Goal: Check status: Check status

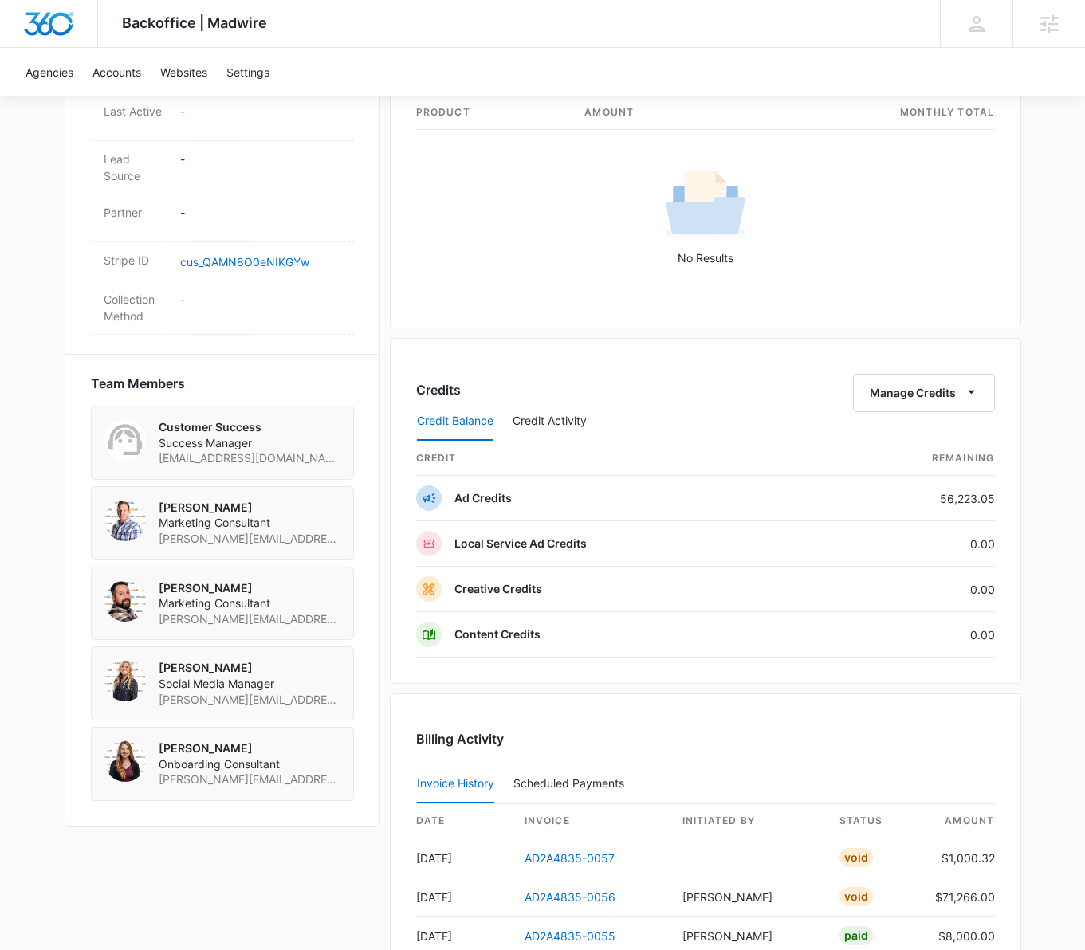
scroll to position [1159, 0]
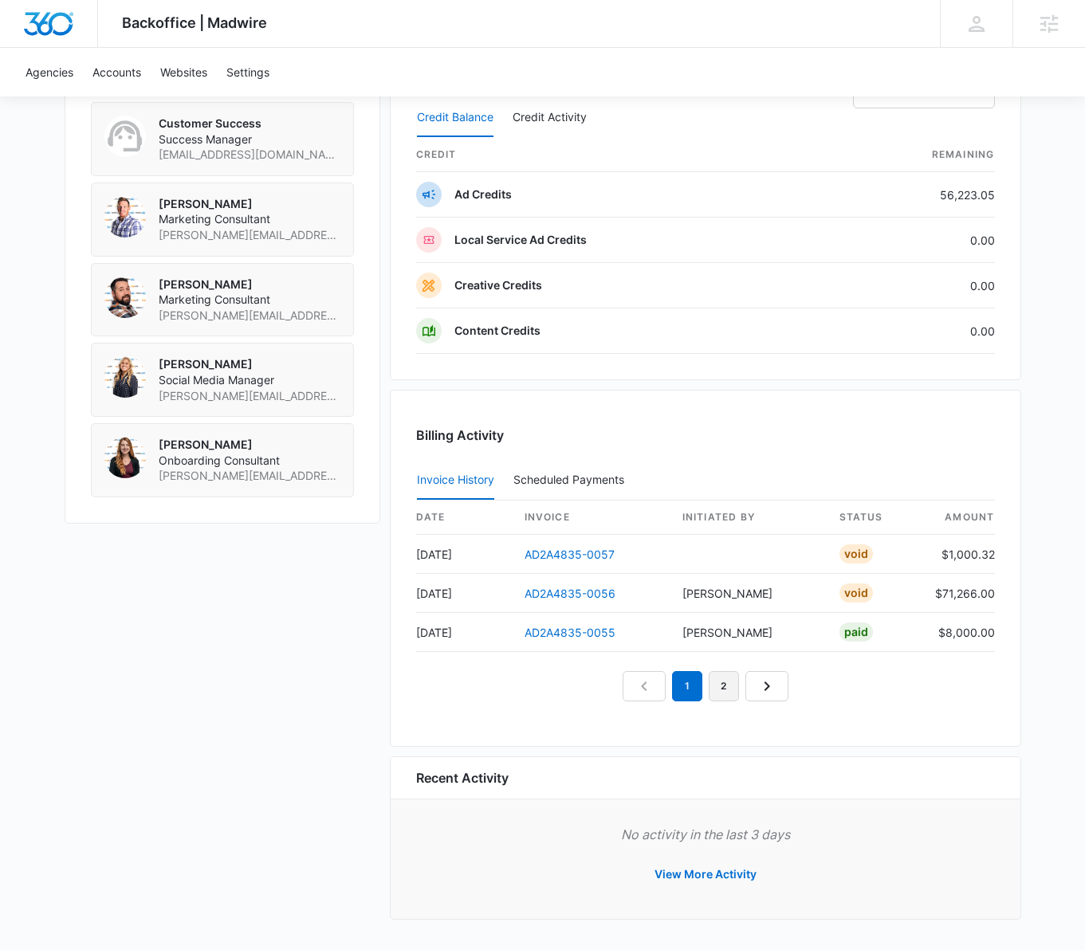
click at [724, 693] on link "2" at bounding box center [723, 686] width 30 height 30
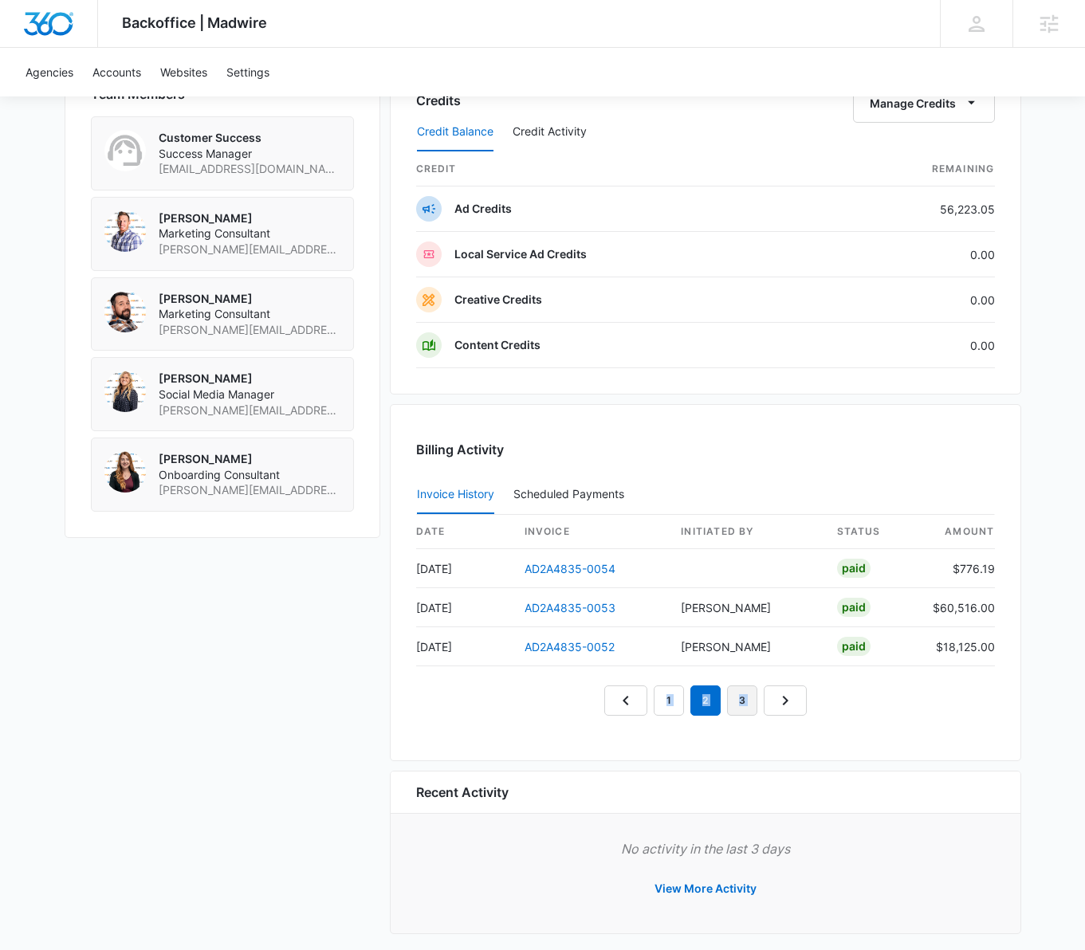
click at [744, 696] on link "3" at bounding box center [742, 700] width 30 height 30
click at [556, 647] on link "AD2A4835-0049" at bounding box center [569, 647] width 91 height 14
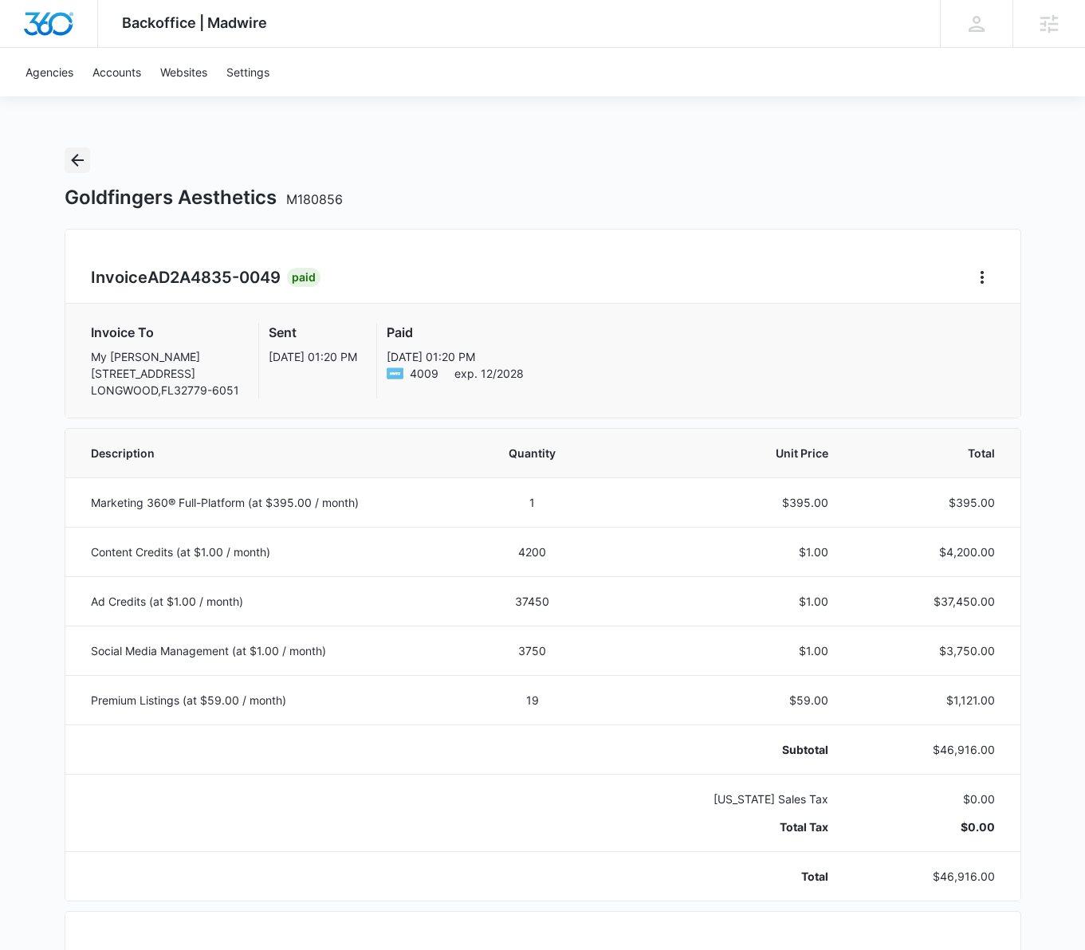
click at [74, 159] on icon "Back" at bounding box center [77, 160] width 19 height 19
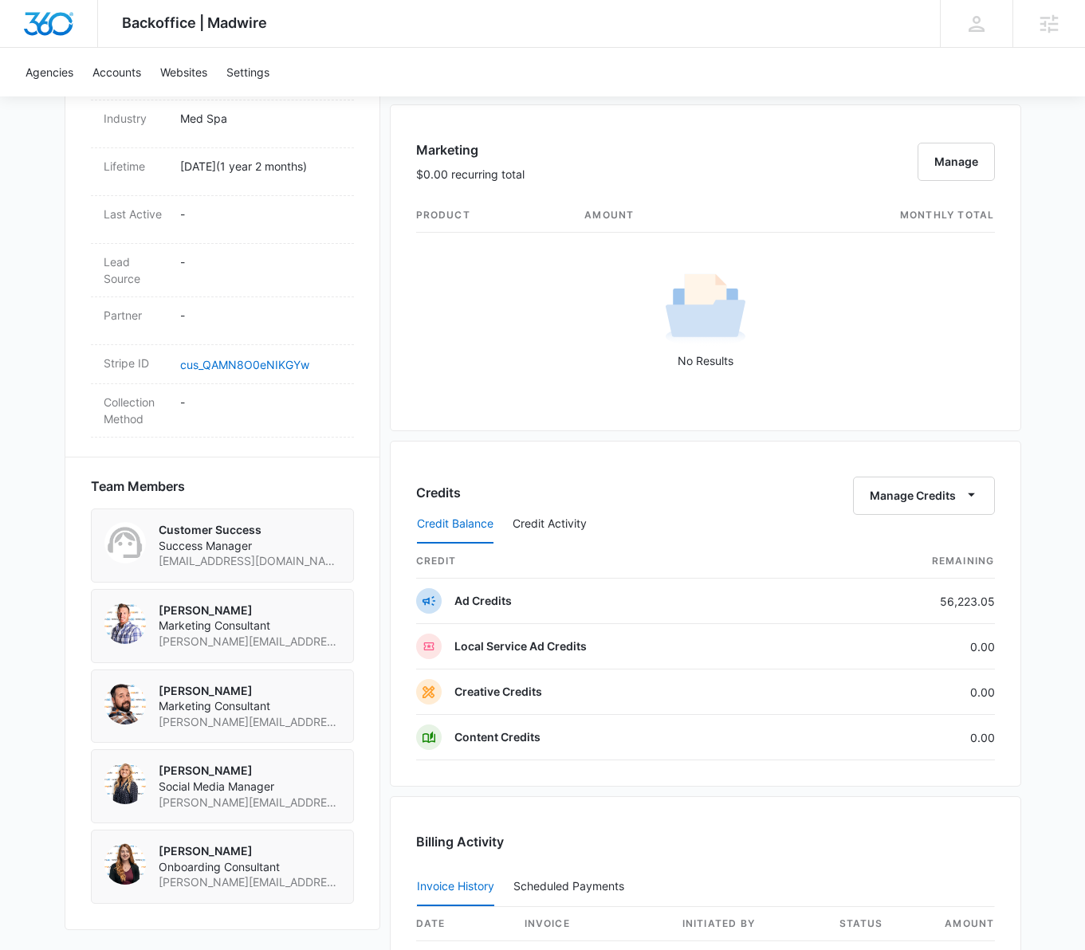
scroll to position [1159, 0]
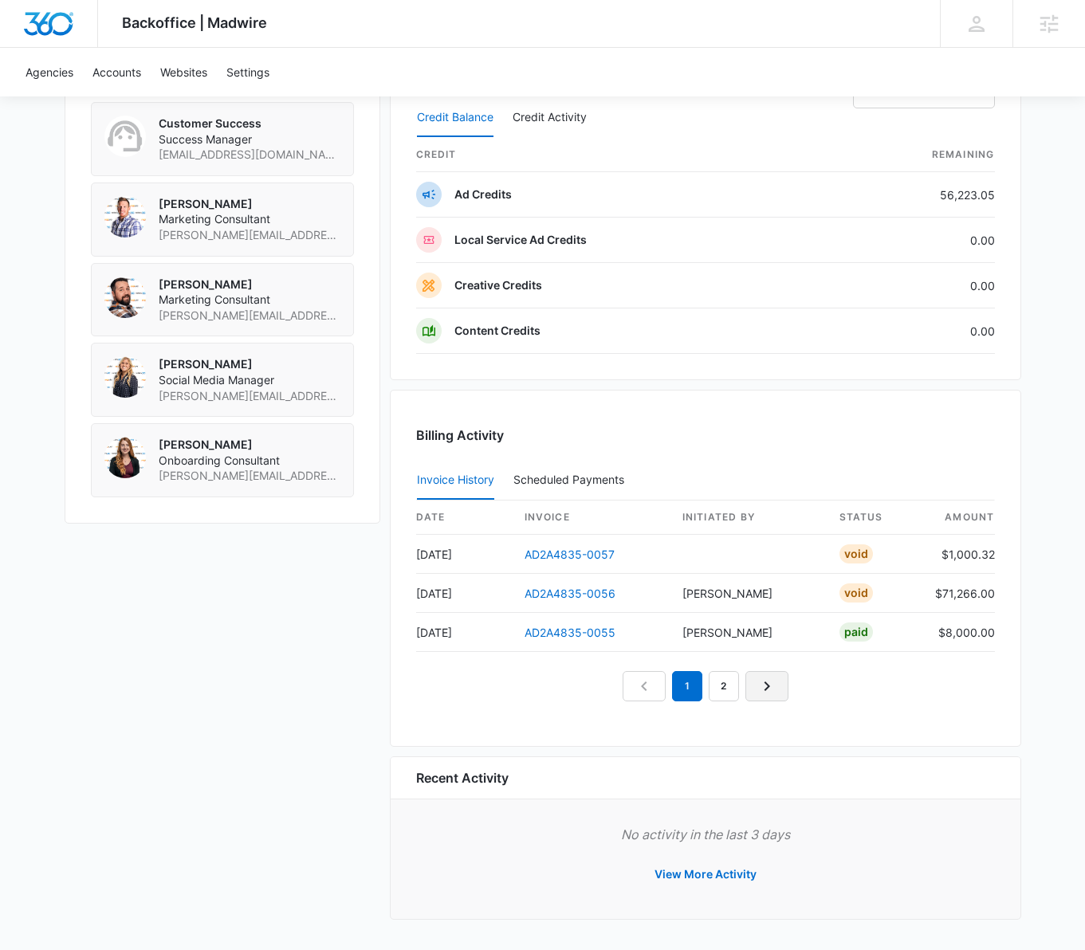
click at [772, 687] on icon "Next Page" at bounding box center [766, 686] width 19 height 19
click at [575, 630] on link "AD2A4835-0052" at bounding box center [569, 633] width 90 height 14
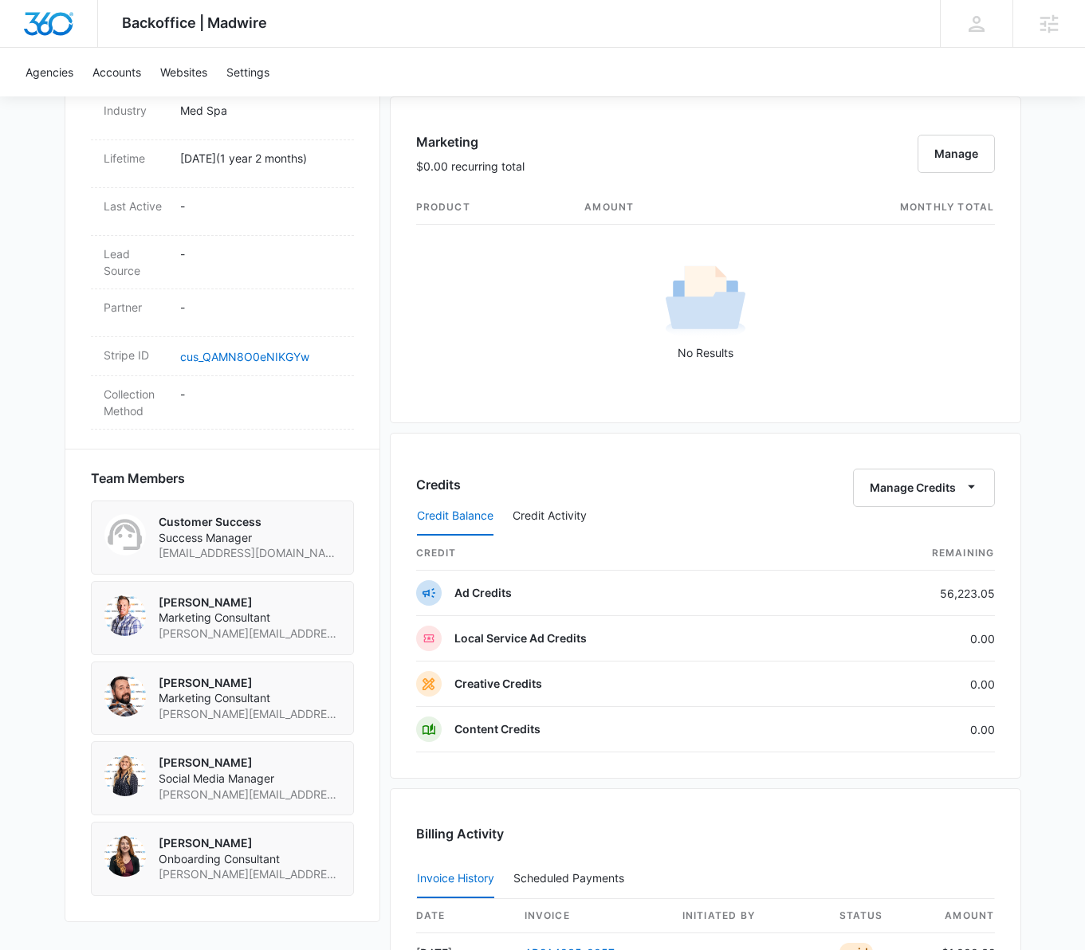
scroll to position [1159, 0]
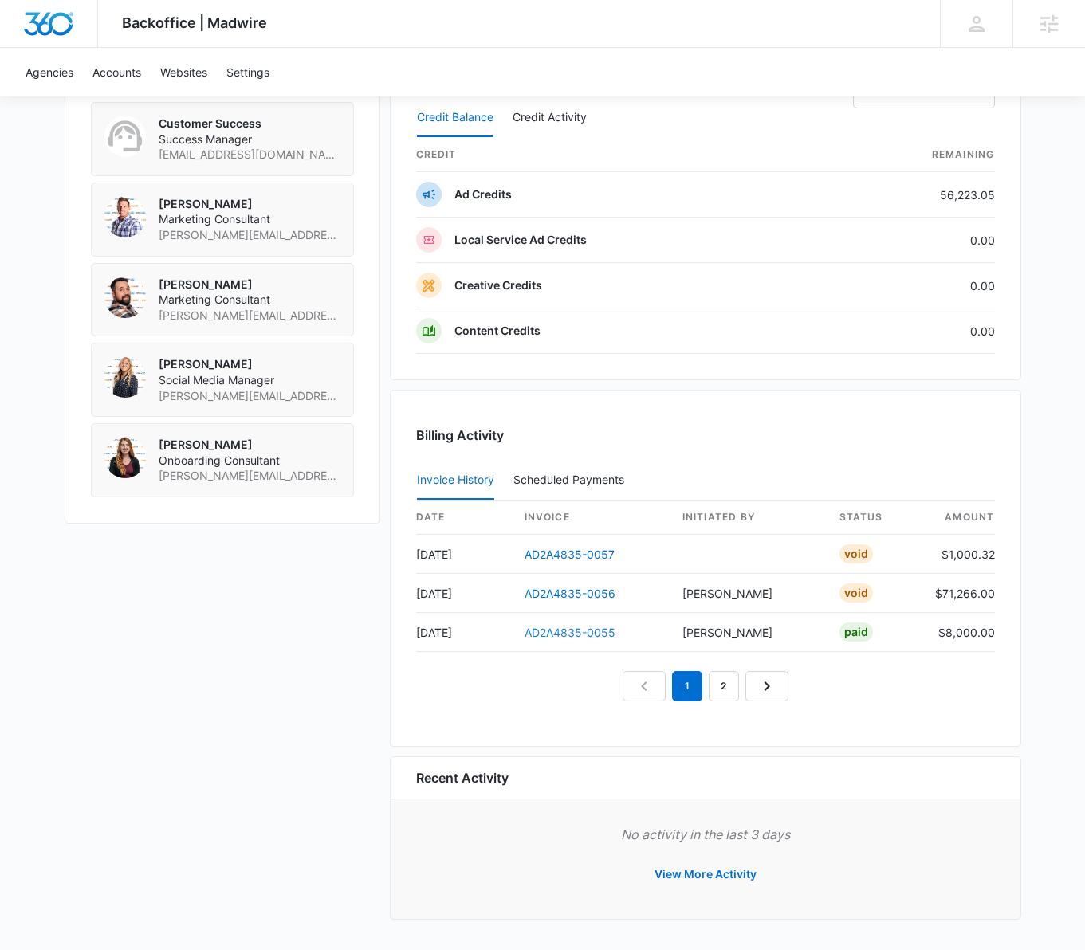
click at [559, 630] on link "AD2A4835-0055" at bounding box center [569, 633] width 91 height 14
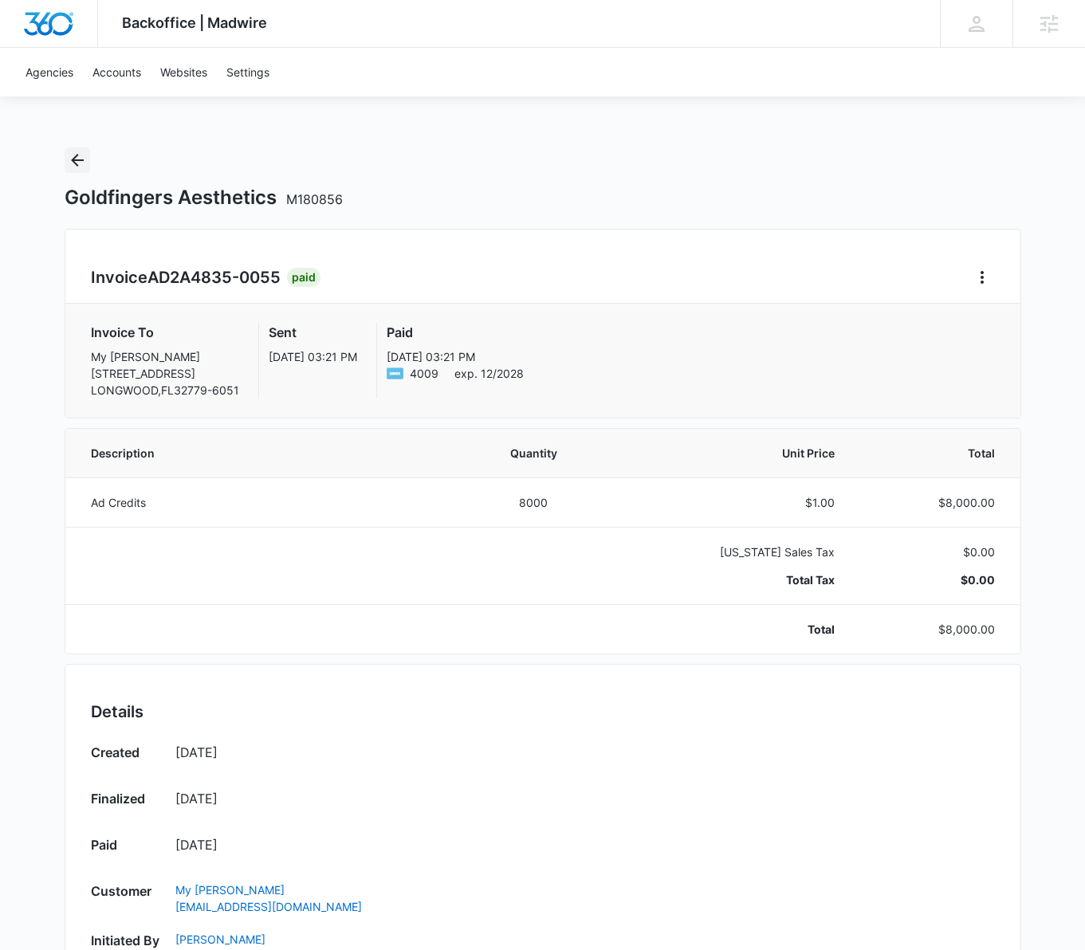
click at [70, 160] on icon "Back" at bounding box center [77, 160] width 19 height 19
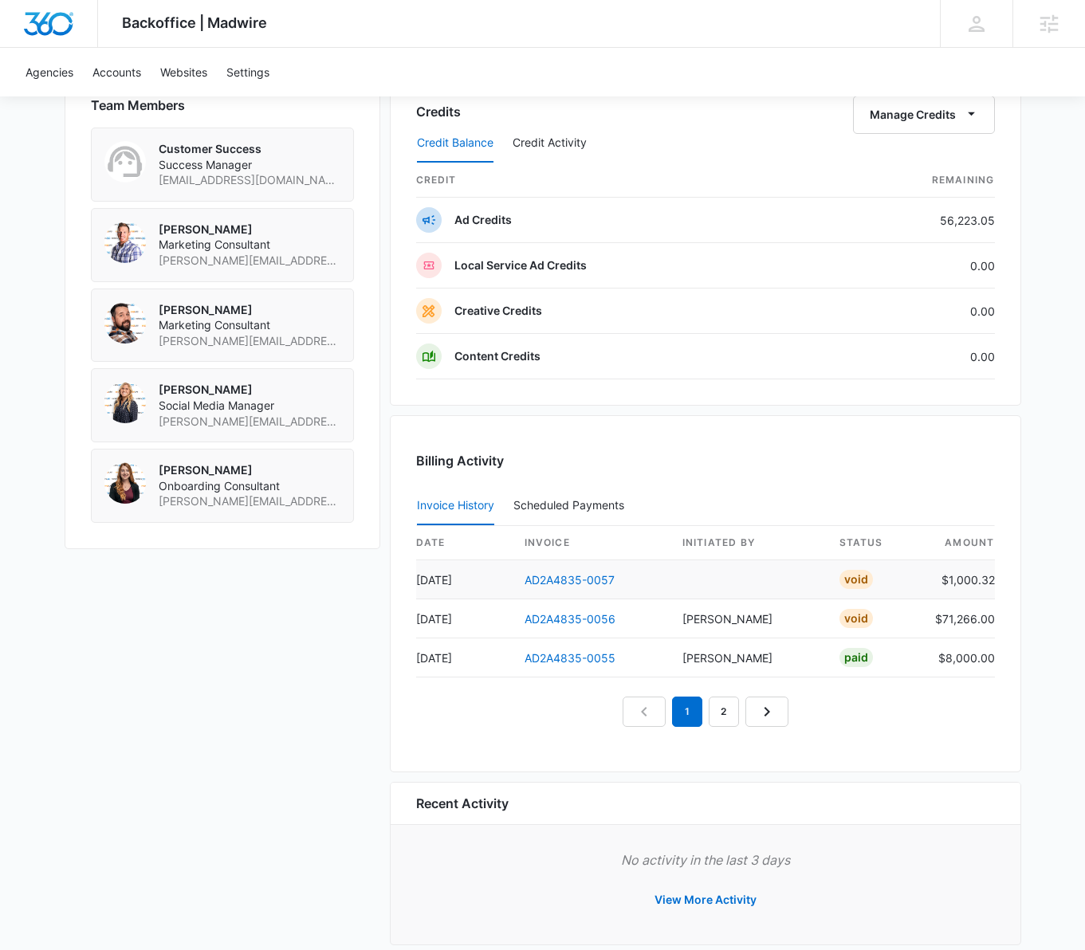
scroll to position [1159, 0]
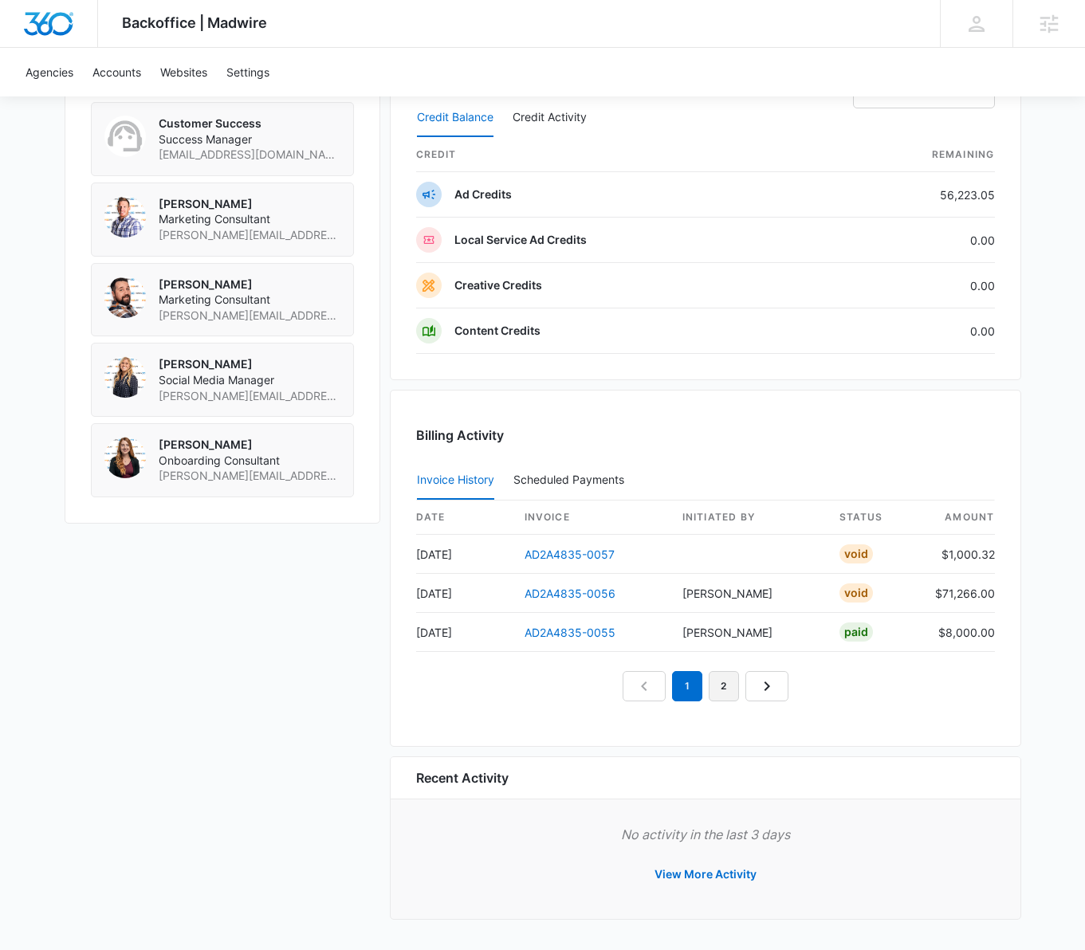
click at [726, 690] on link "2" at bounding box center [723, 686] width 30 height 30
click at [743, 684] on link "3" at bounding box center [742, 686] width 30 height 30
click at [690, 684] on link "2" at bounding box center [687, 686] width 30 height 30
click at [723, 693] on link "3" at bounding box center [723, 686] width 30 height 30
click at [562, 630] on link "AD2A4835-0049" at bounding box center [569, 633] width 91 height 14
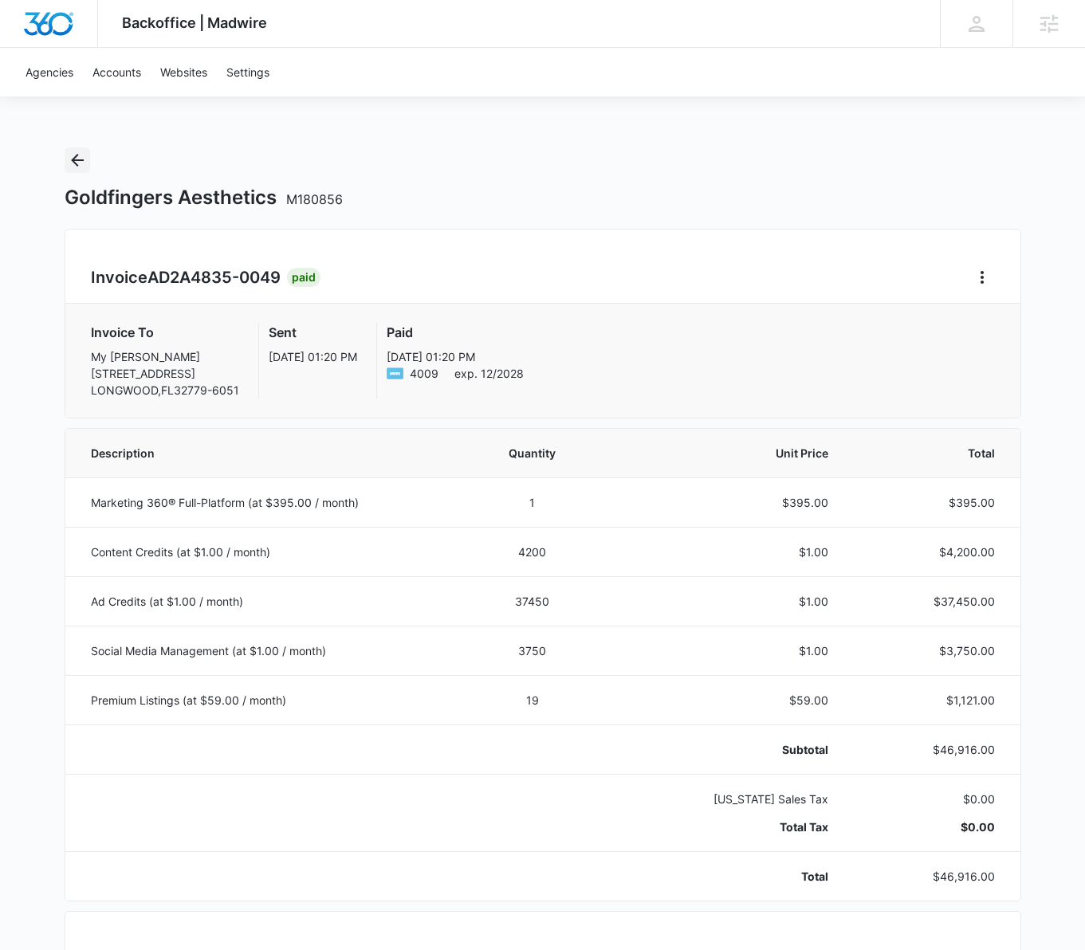
click at [74, 162] on icon "Back" at bounding box center [77, 160] width 13 height 13
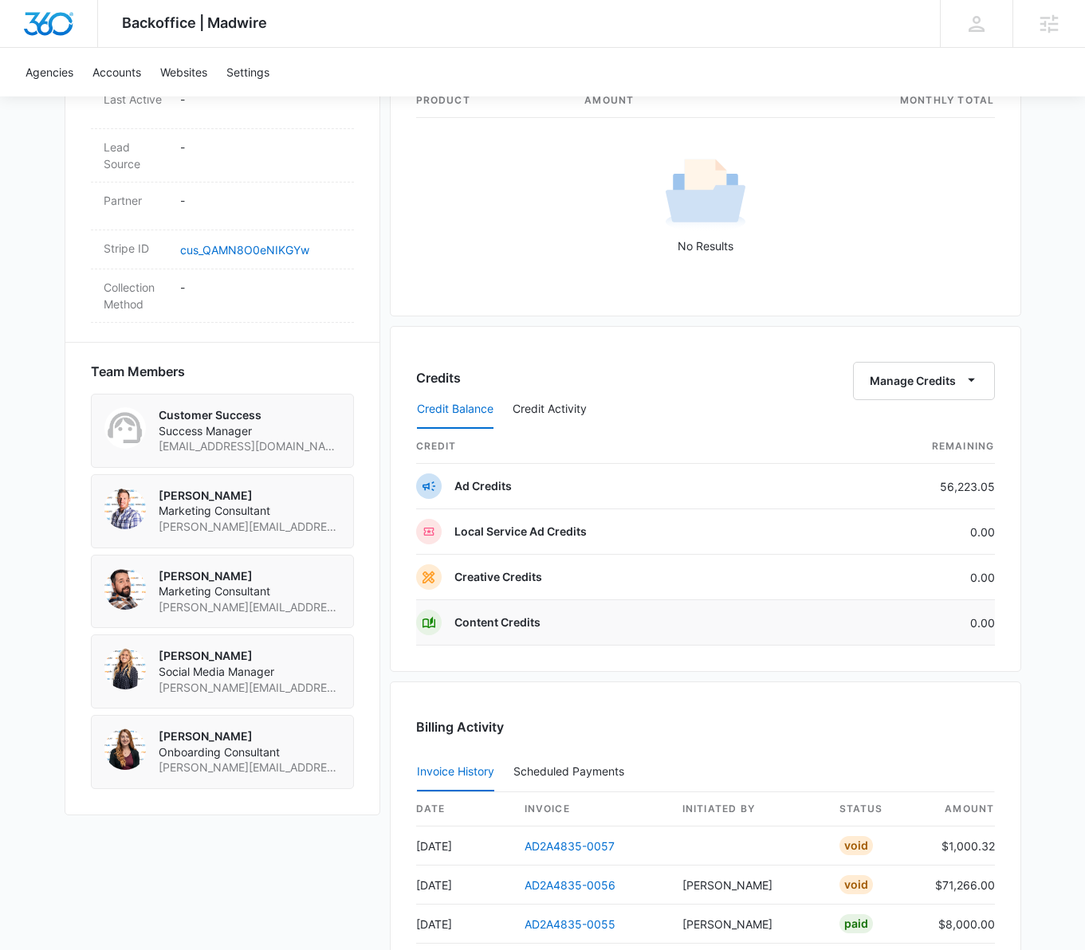
scroll to position [1159, 0]
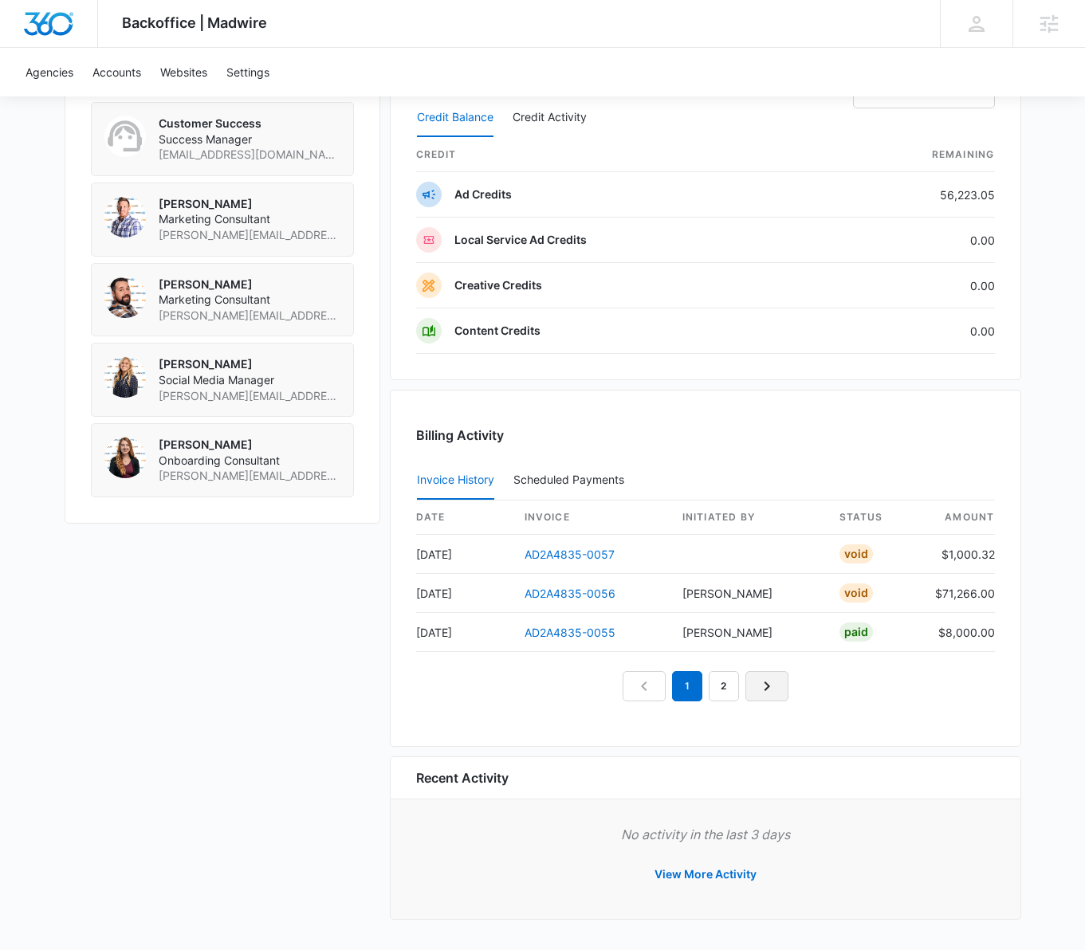
click at [763, 694] on icon "Next Page" at bounding box center [766, 686] width 19 height 19
click at [785, 688] on icon "Next Page" at bounding box center [784, 686] width 19 height 19
click at [757, 692] on link "4" at bounding box center [760, 686] width 30 height 30
click at [790, 682] on link "5" at bounding box center [778, 686] width 30 height 30
click at [794, 690] on link "6" at bounding box center [797, 686] width 30 height 30
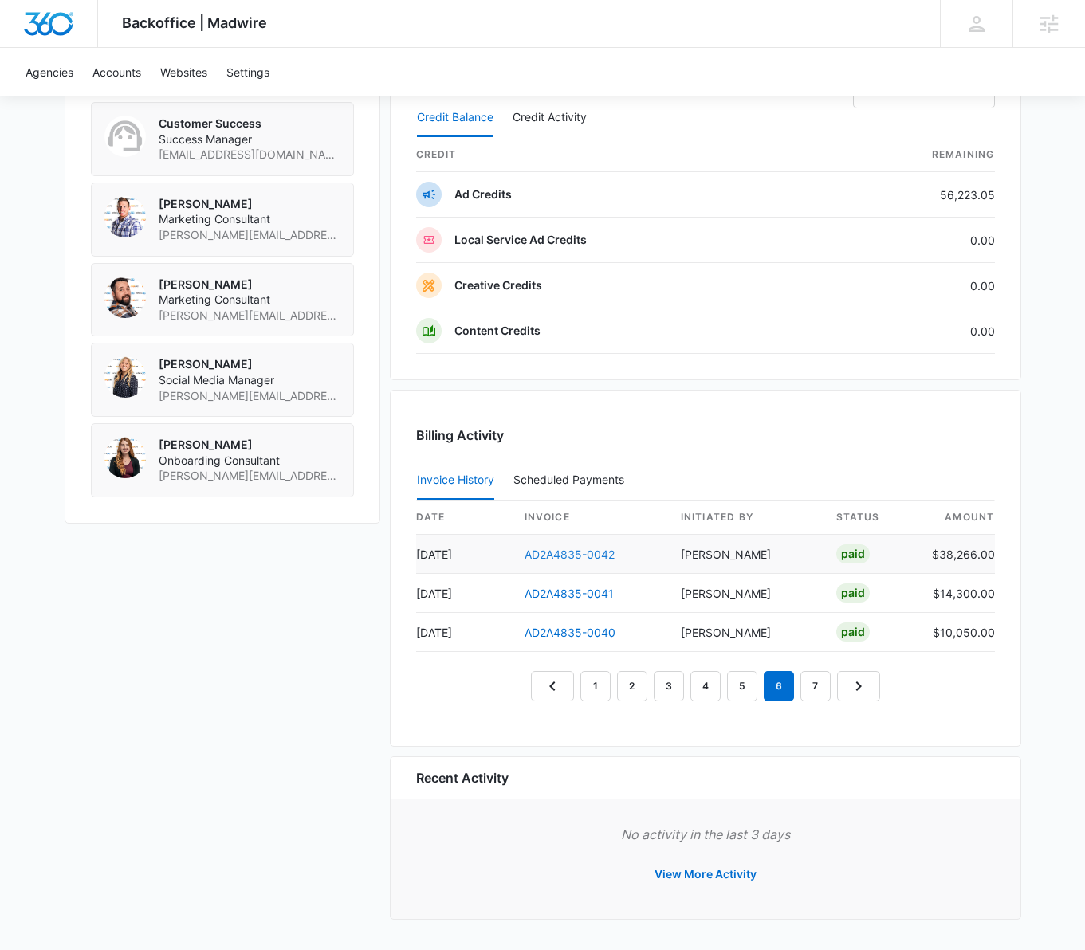
click at [556, 548] on link "AD2A4835-0042" at bounding box center [569, 554] width 90 height 14
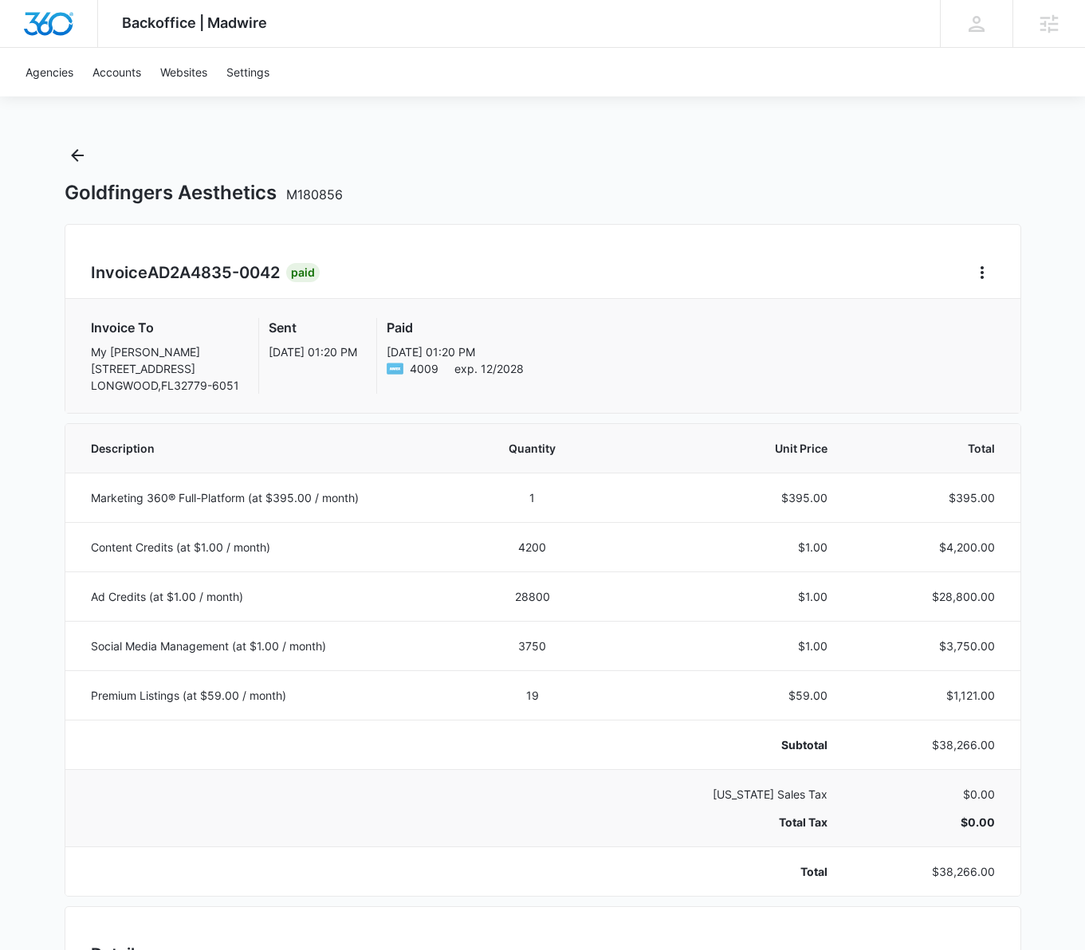
scroll to position [6, 0]
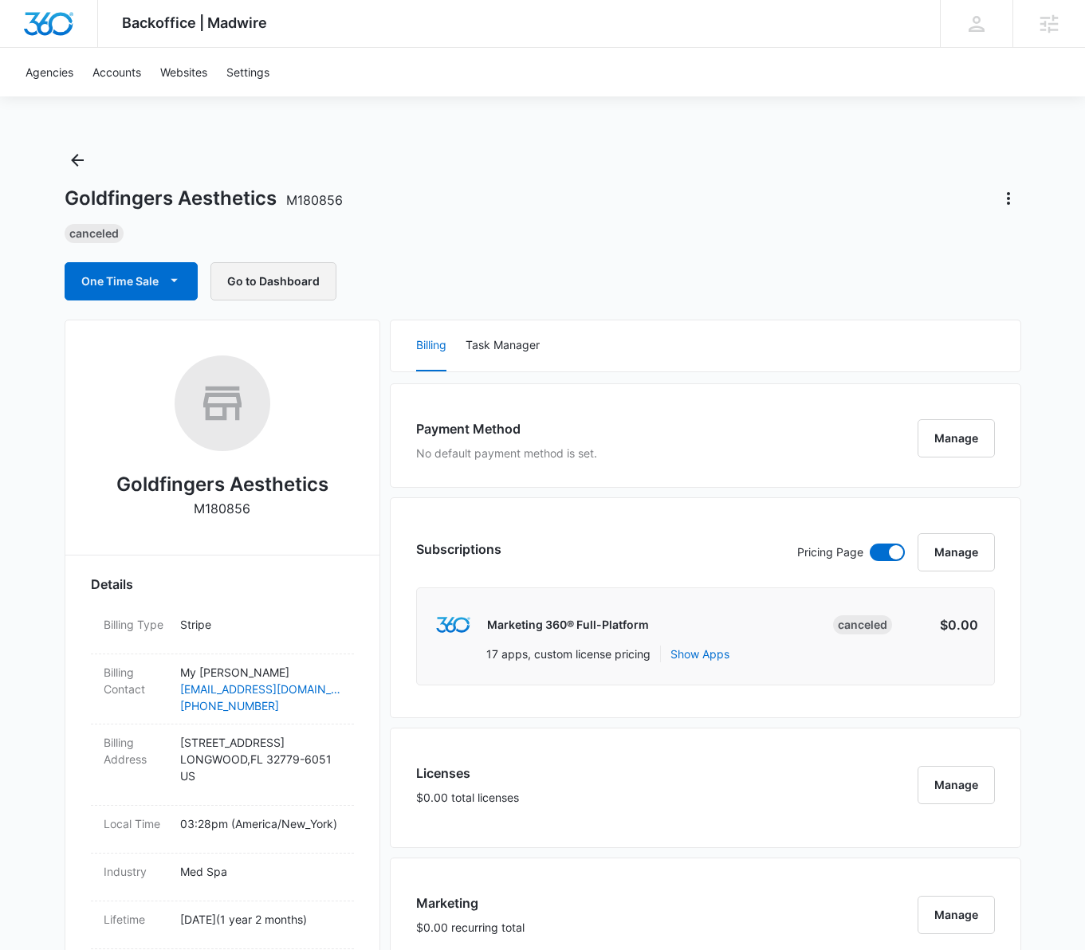
click at [296, 284] on button "Go to Dashboard" at bounding box center [273, 281] width 126 height 38
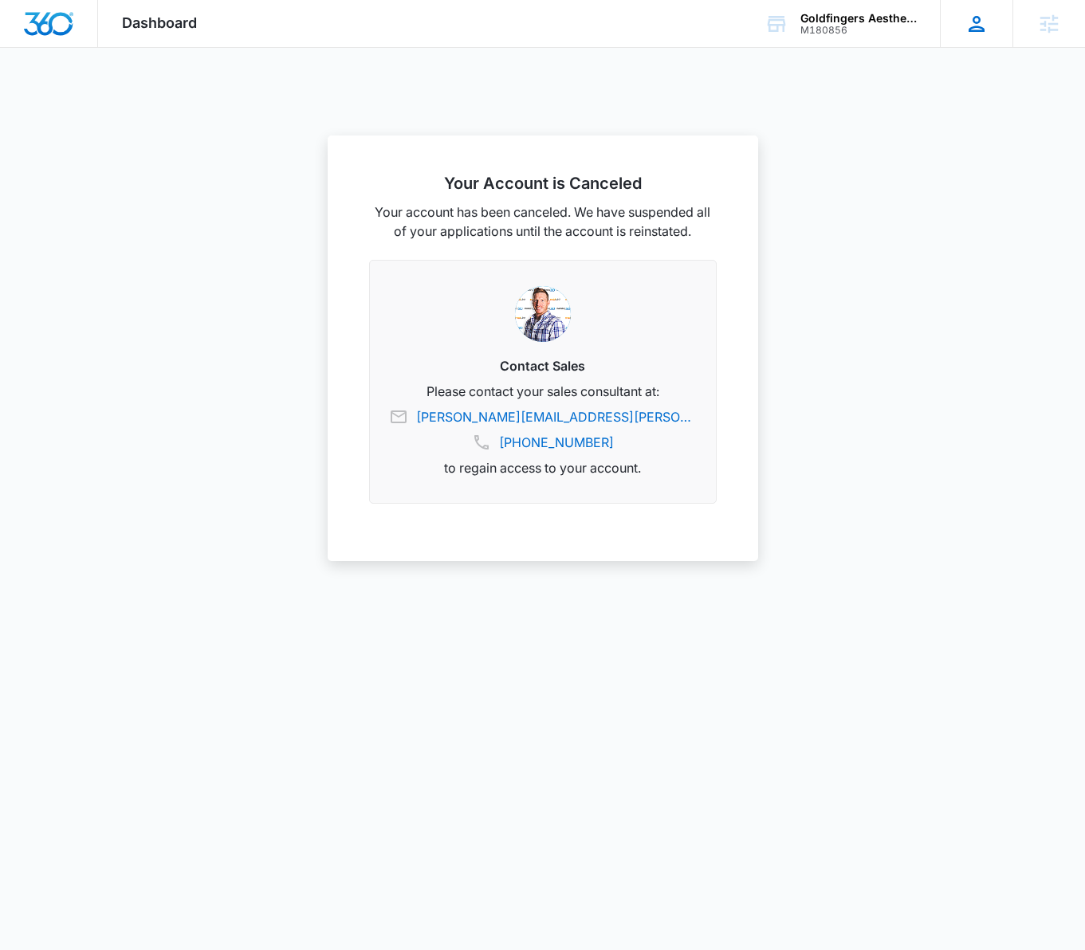
click at [986, 26] on icon at bounding box center [976, 24] width 24 height 24
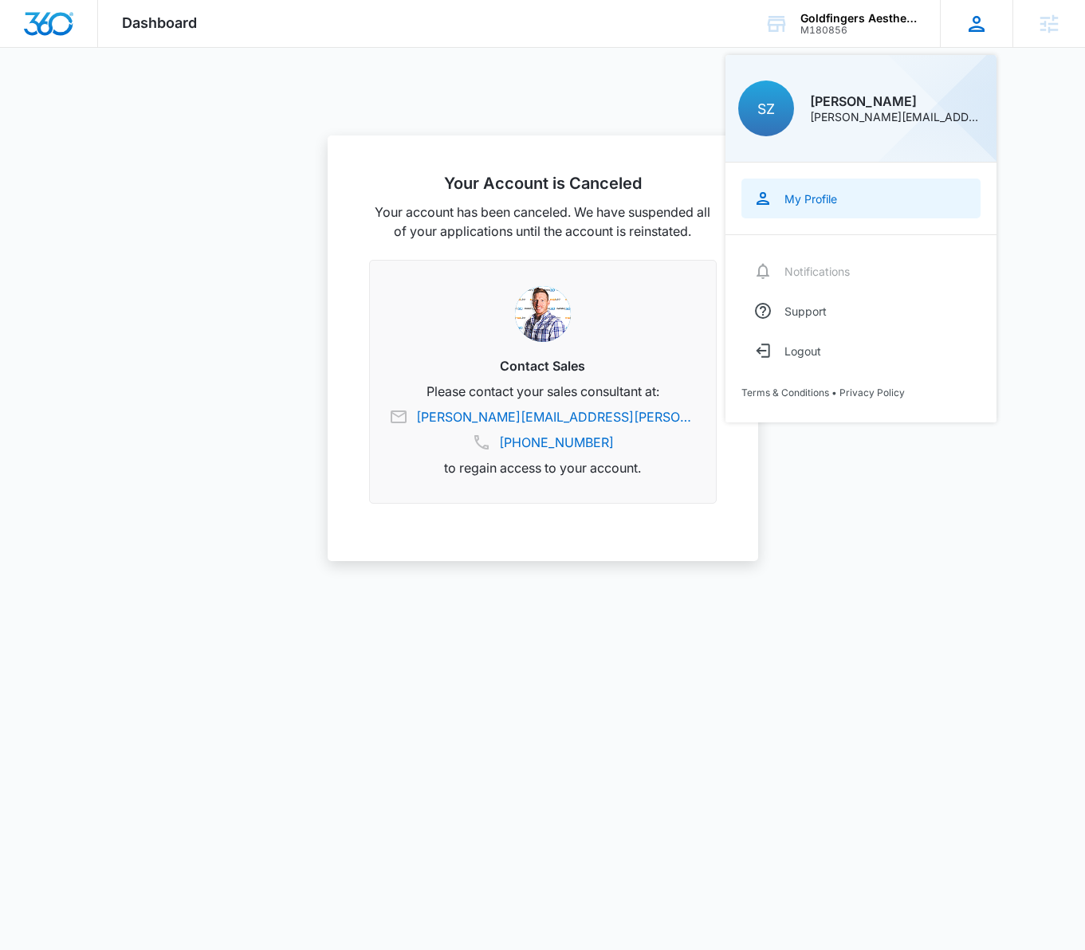
click at [798, 199] on div "My Profile" at bounding box center [810, 199] width 53 height 14
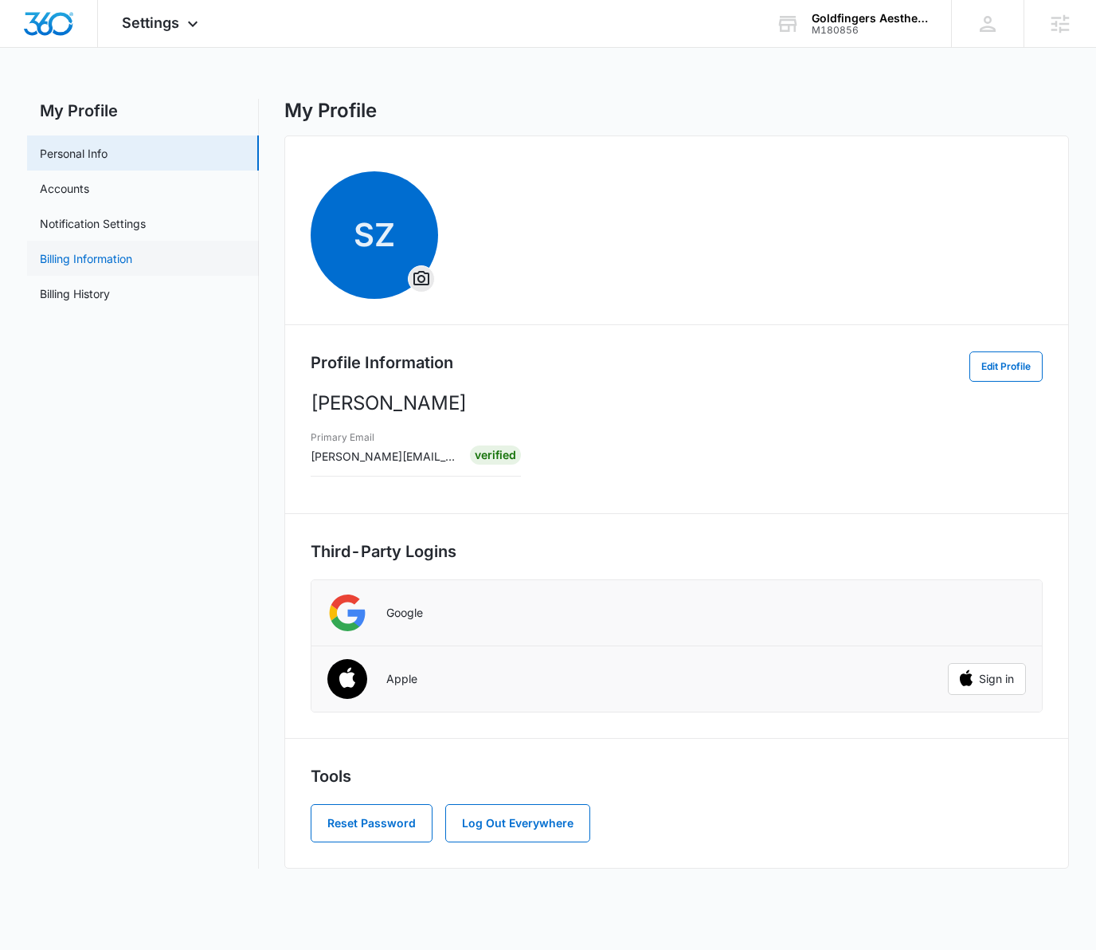
click at [67, 258] on link "Billing Information" at bounding box center [86, 258] width 92 height 17
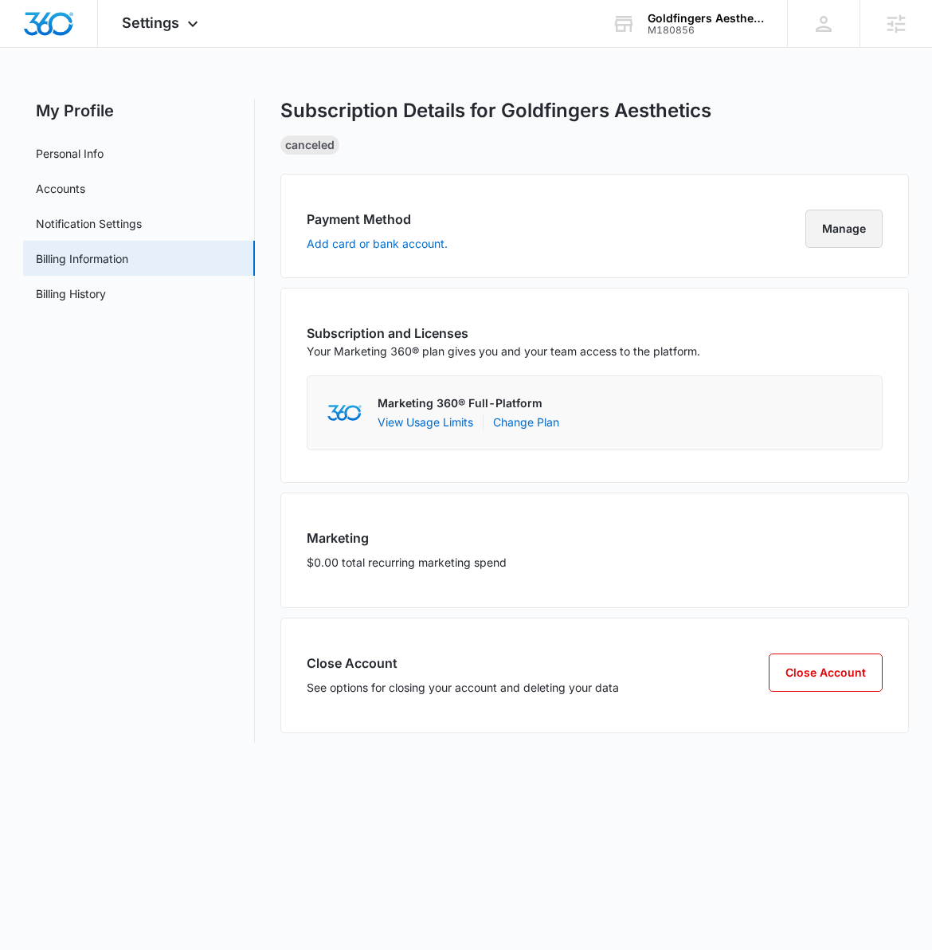
click at [837, 226] on button "Manage" at bounding box center [844, 229] width 77 height 38
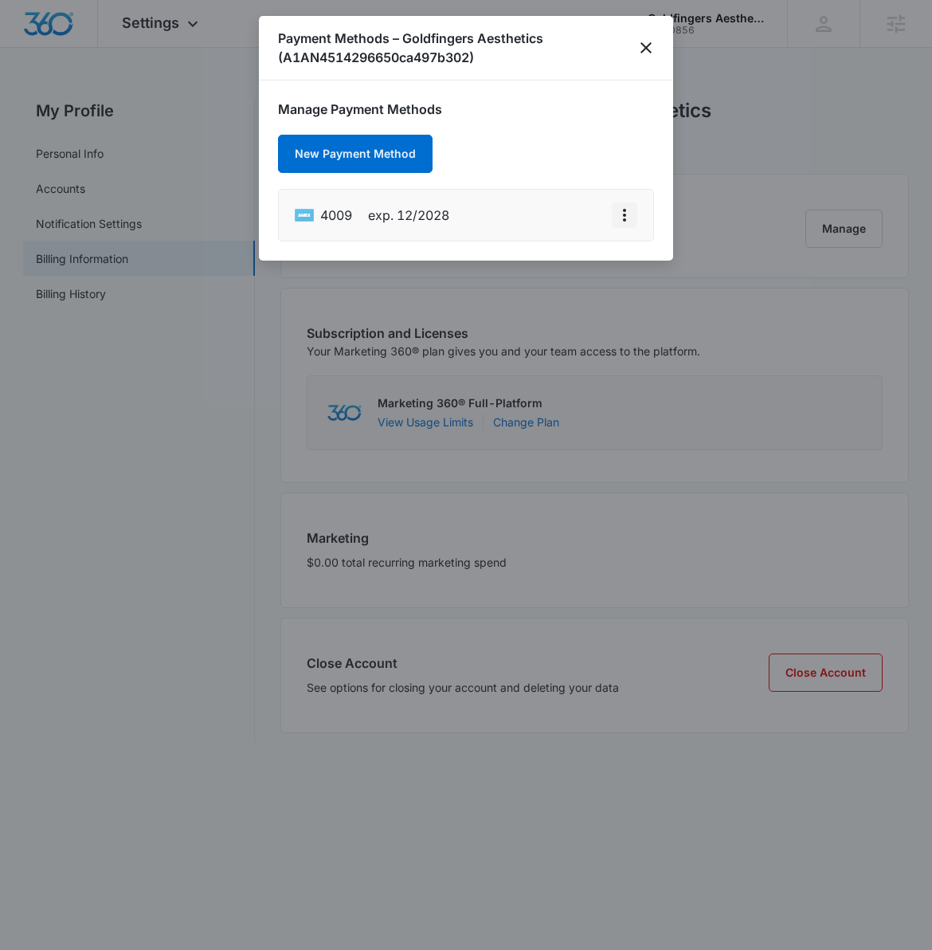
click at [626, 218] on icon "actions.viewMore" at bounding box center [624, 215] width 19 height 19
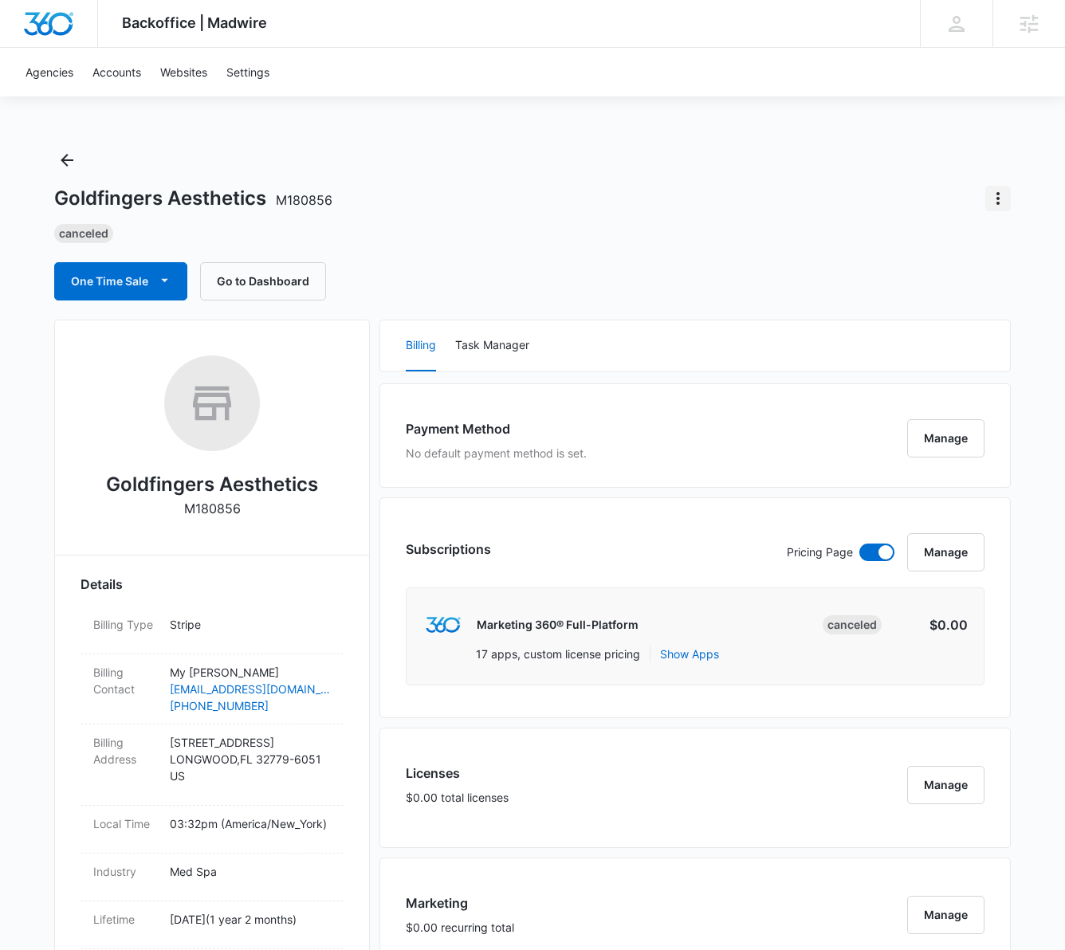
click at [996, 191] on icon "Actions" at bounding box center [997, 198] width 19 height 19
click at [818, 147] on div "Goldfingers Aesthetics M180856 Canceled One Time Sale Go to Dashboard" at bounding box center [532, 223] width 956 height 153
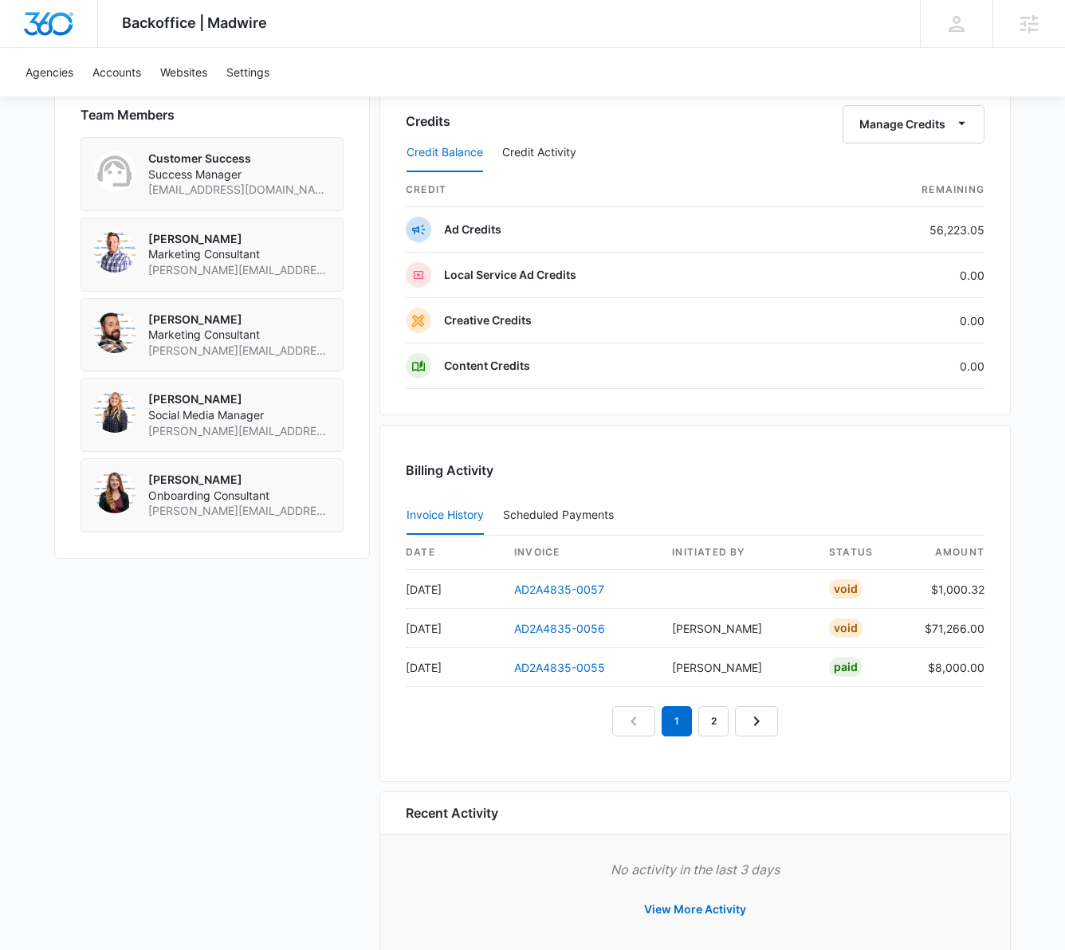
scroll to position [1159, 0]
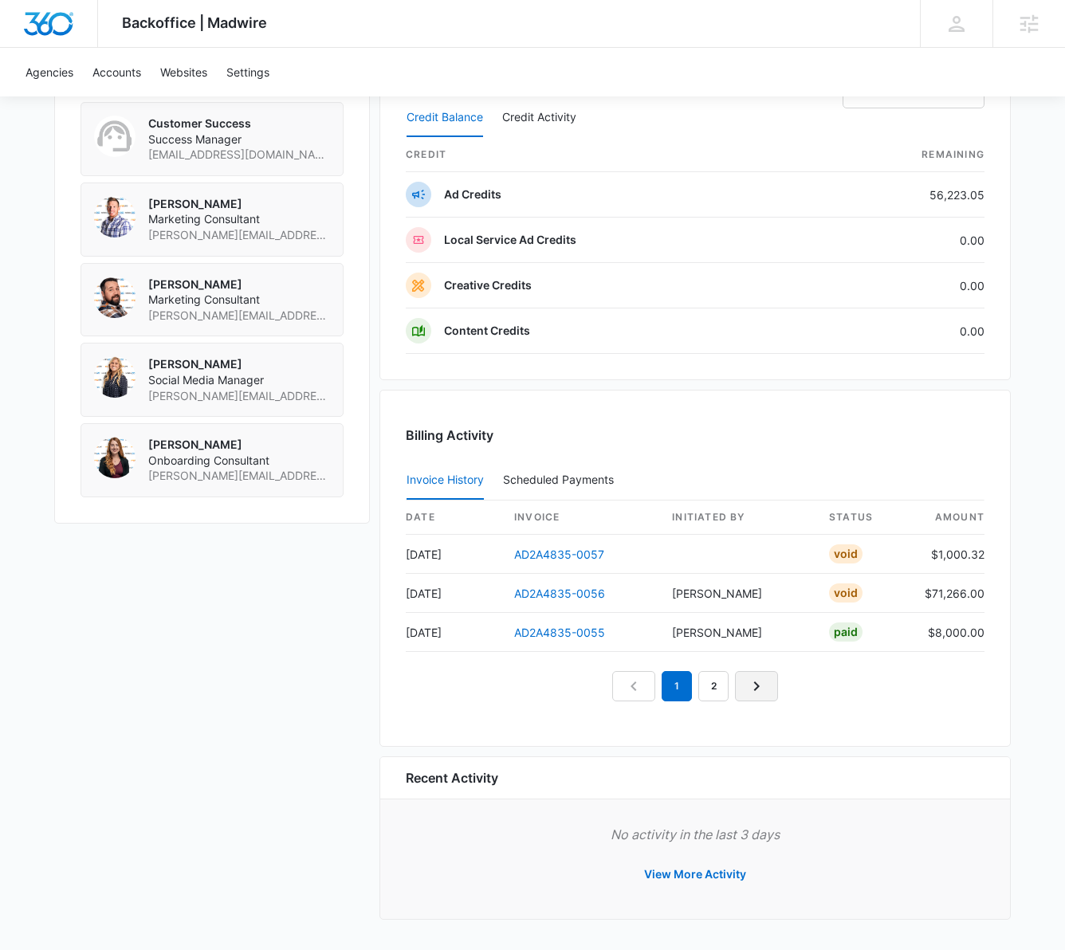
click at [759, 686] on icon "Next Page" at bounding box center [756, 686] width 19 height 19
click at [778, 681] on icon "Next Page" at bounding box center [774, 686] width 19 height 19
click at [779, 683] on link "Next Page" at bounding box center [792, 686] width 43 height 30
click at [792, 682] on link "Next Page" at bounding box center [811, 686] width 43 height 30
click at [852, 691] on div "1 2 3 4 5 6" at bounding box center [695, 686] width 579 height 30
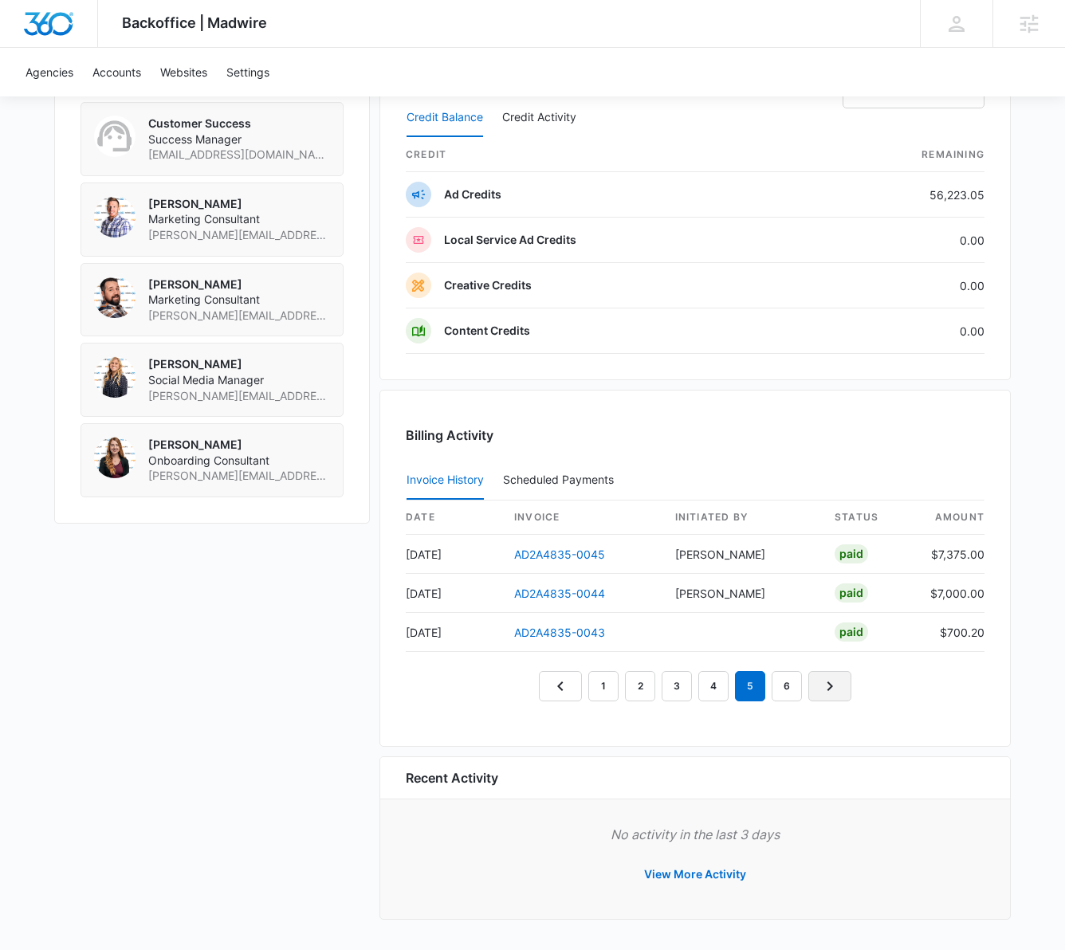
click at [847, 691] on link "Next Page" at bounding box center [829, 686] width 43 height 30
drag, startPoint x: 790, startPoint y: 683, endPoint x: 804, endPoint y: 683, distance: 13.5
click at [790, 683] on em "6" at bounding box center [786, 686] width 30 height 30
click at [830, 683] on nav "1 2 3 4 5 6" at bounding box center [695, 686] width 312 height 30
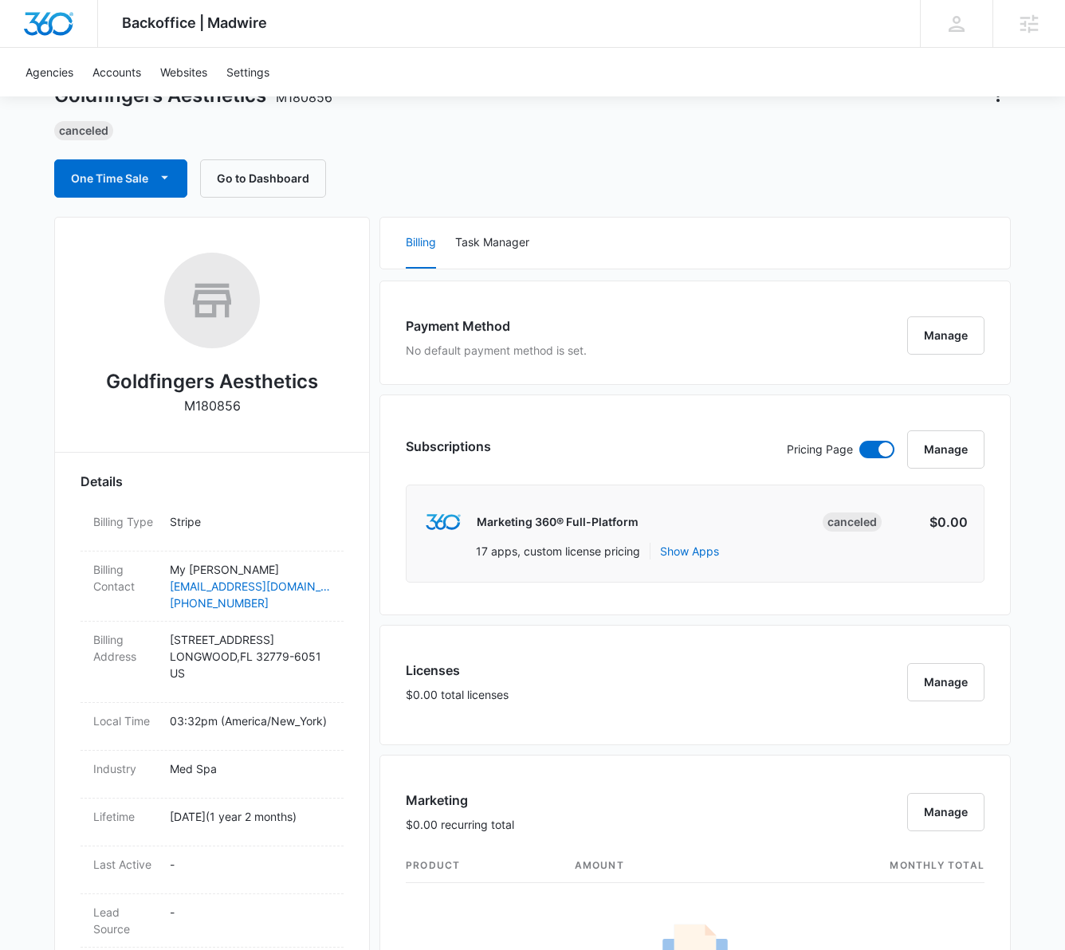
scroll to position [0, 0]
